Goal: Check status

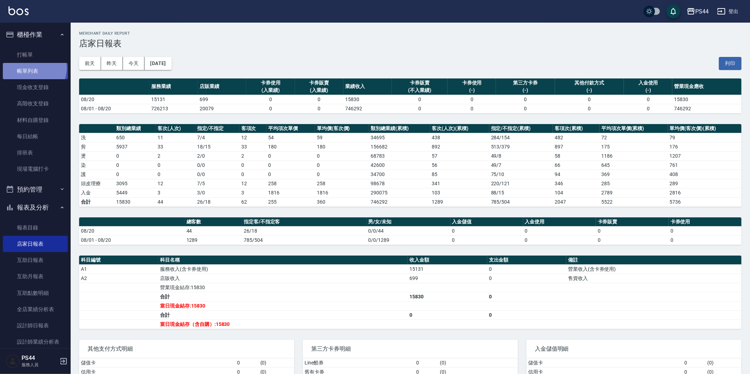
click at [33, 68] on link "帳單列表" at bounding box center [35, 71] width 65 height 16
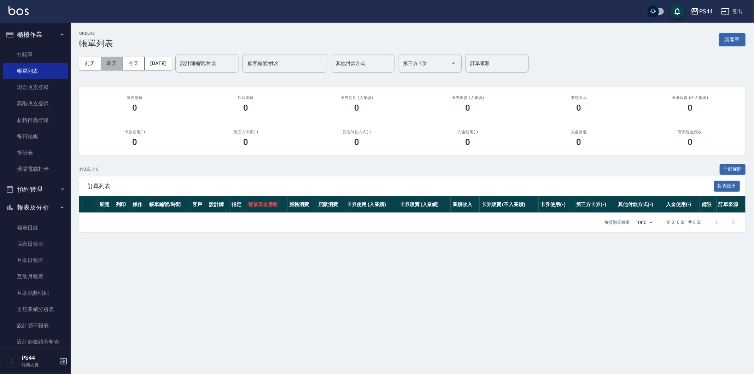
click at [104, 63] on button "昨天" at bounding box center [112, 63] width 22 height 13
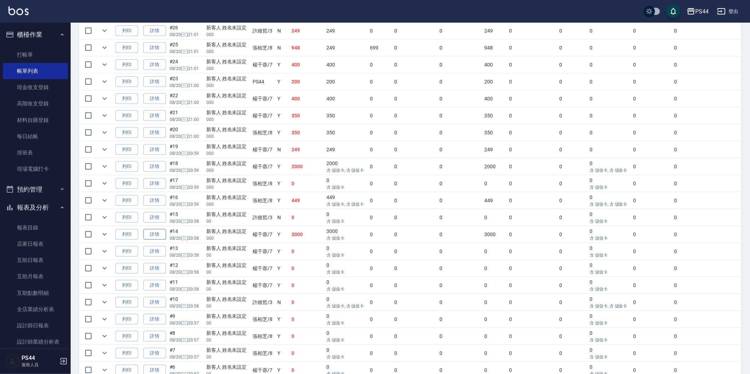
scroll to position [510, 0]
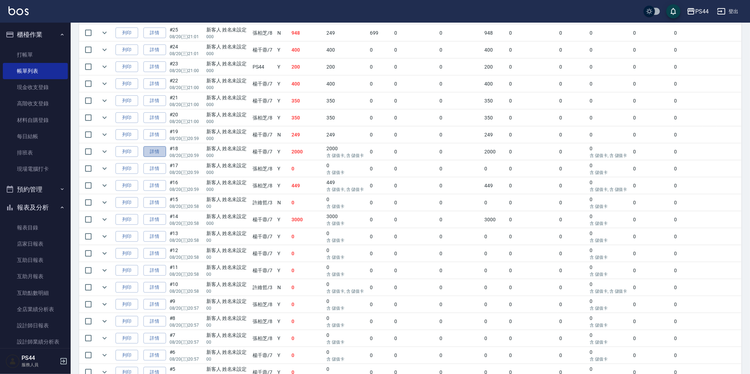
click at [147, 154] on link "詳情" at bounding box center [154, 151] width 23 height 11
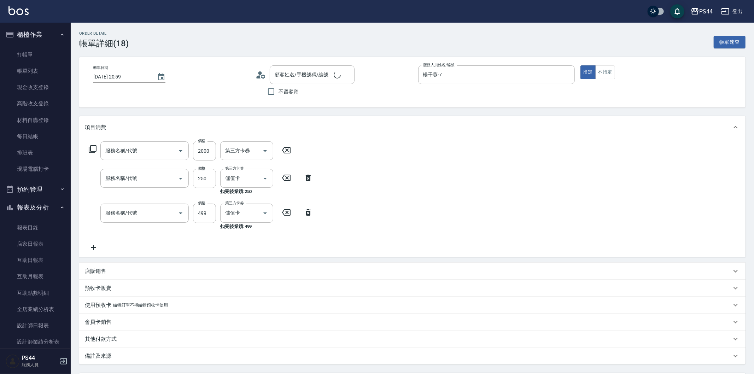
type input "[DATE] 20:59"
type input "楊千蓉-7"
type input "儲值3000(901)"
type input "剪髮(303)"
type input "[PERSON_NAME]499(0499)"
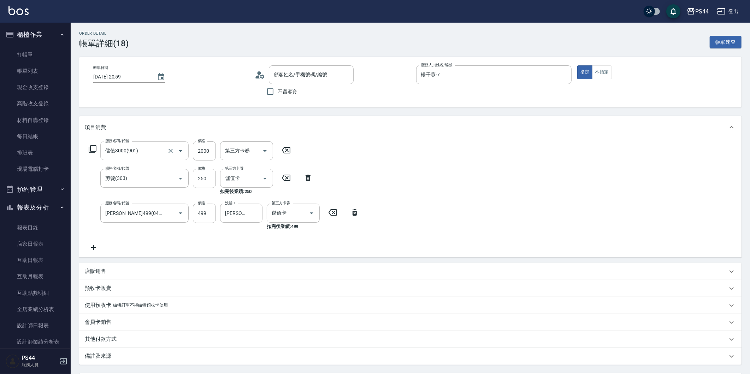
type input "新客人 姓名未設定/000/null"
click at [102, 248] on div "服務名稱/代號 儲值3000(901) 服務名稱/代號 價格 2000 價格 第三方卡券 第三方卡券 服務名稱/代號 剪髮(303) 服務名稱/代號 價格 2…" at bounding box center [224, 196] width 279 height 110
click at [94, 246] on icon at bounding box center [94, 247] width 18 height 8
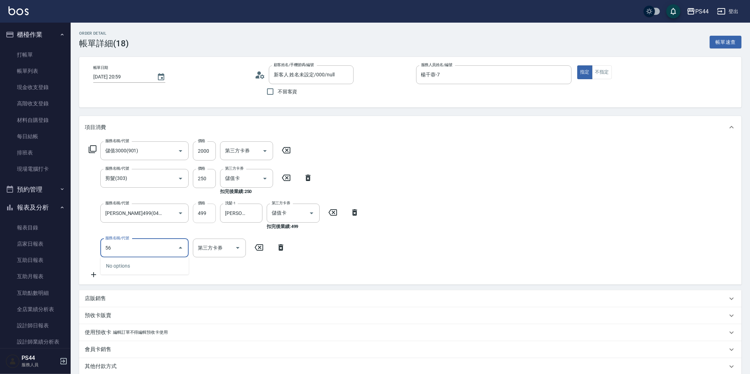
type input "5"
type input "500護(402)"
type input "[PERSON_NAME]-34"
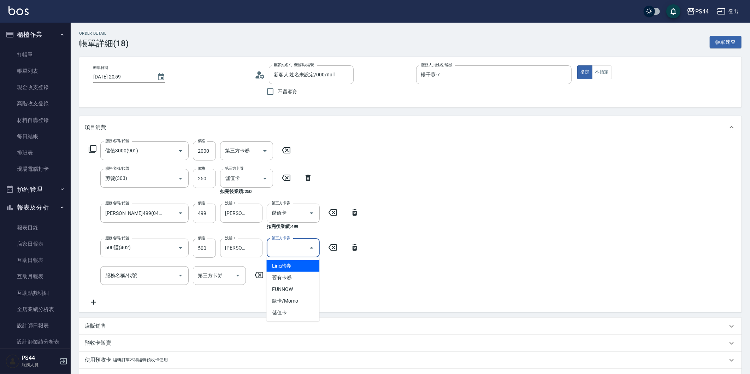
drag, startPoint x: 295, startPoint y: 246, endPoint x: 313, endPoint y: 253, distance: 19.5
click at [301, 247] on input "第三方卡券" at bounding box center [288, 248] width 36 height 12
type input "儲值卡"
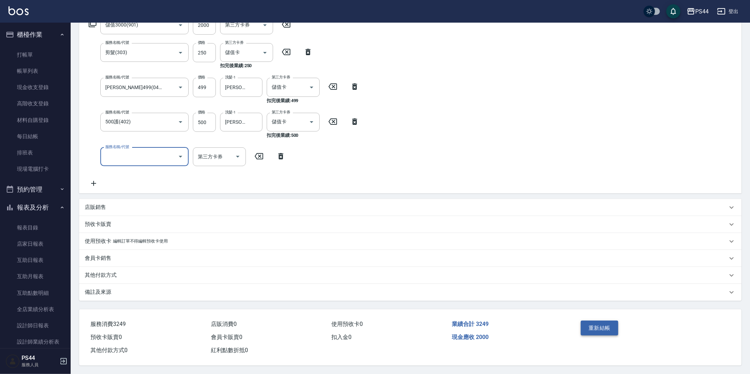
scroll to position [128, 0]
click at [599, 328] on button "重新結帳" at bounding box center [599, 328] width 37 height 15
